Goal: Find specific page/section: Find specific page/section

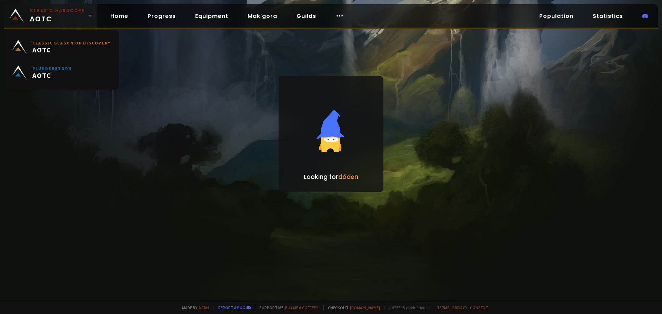
click at [53, 19] on span "Classic Hardcore AOTC" at bounding box center [57, 16] width 55 height 17
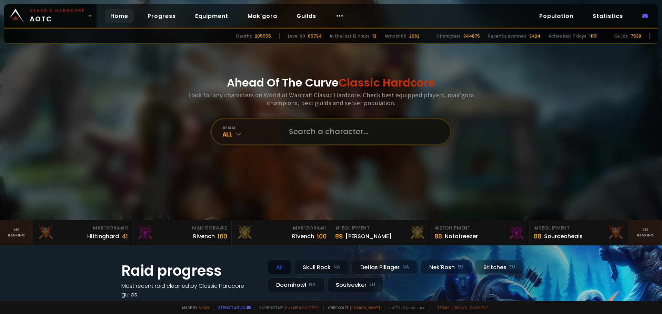
click at [295, 136] on input "text" at bounding box center [363, 131] width 157 height 25
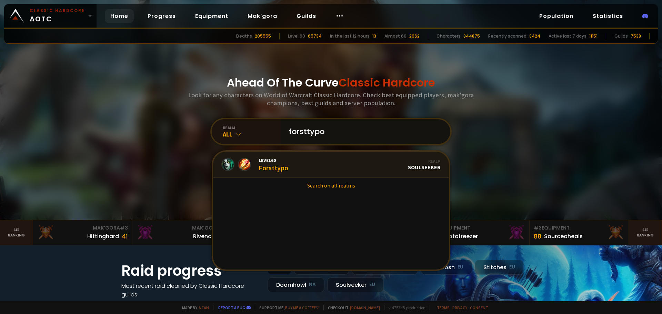
type input "forsttypo"
click at [281, 166] on div "Level 60 Forsttypo" at bounding box center [273, 164] width 30 height 15
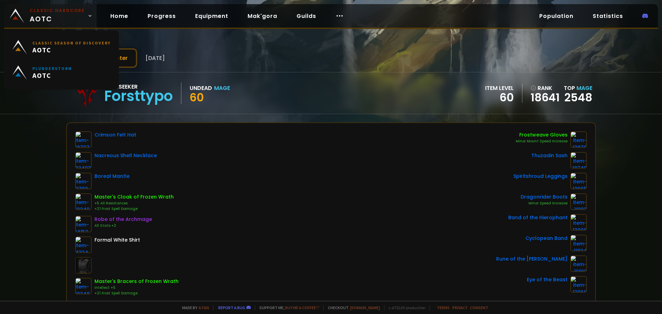
click at [38, 18] on span "Classic Hardcore AOTC" at bounding box center [57, 16] width 55 height 17
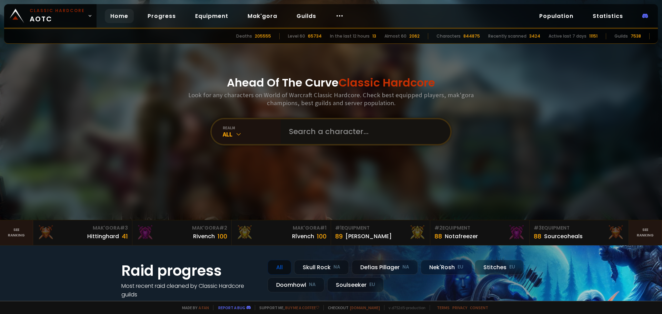
click at [315, 135] on input "text" at bounding box center [363, 131] width 157 height 25
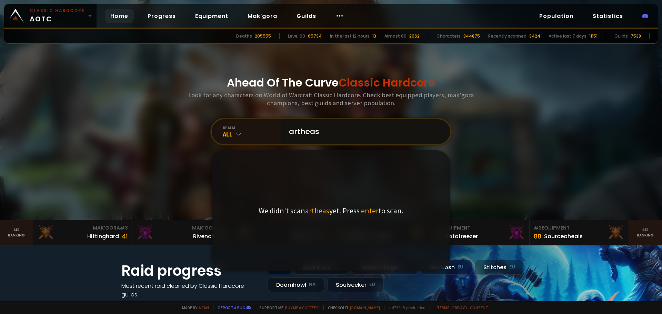
click at [313, 132] on input "artheas" at bounding box center [363, 131] width 157 height 25
type input "arthears"
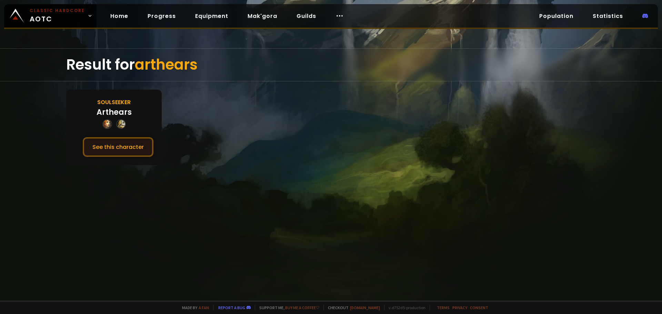
click at [132, 146] on button "See this character" at bounding box center [118, 147] width 71 height 20
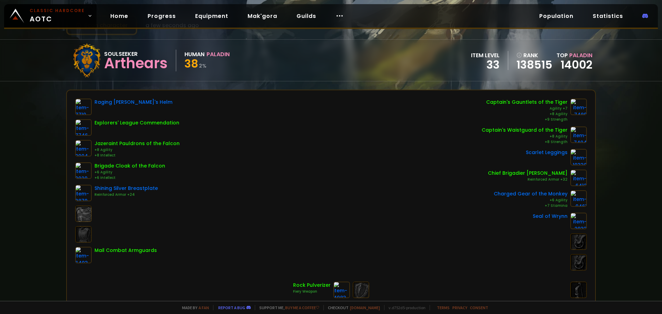
scroll to position [34, 0]
